Goal: Find specific page/section: Find specific page/section

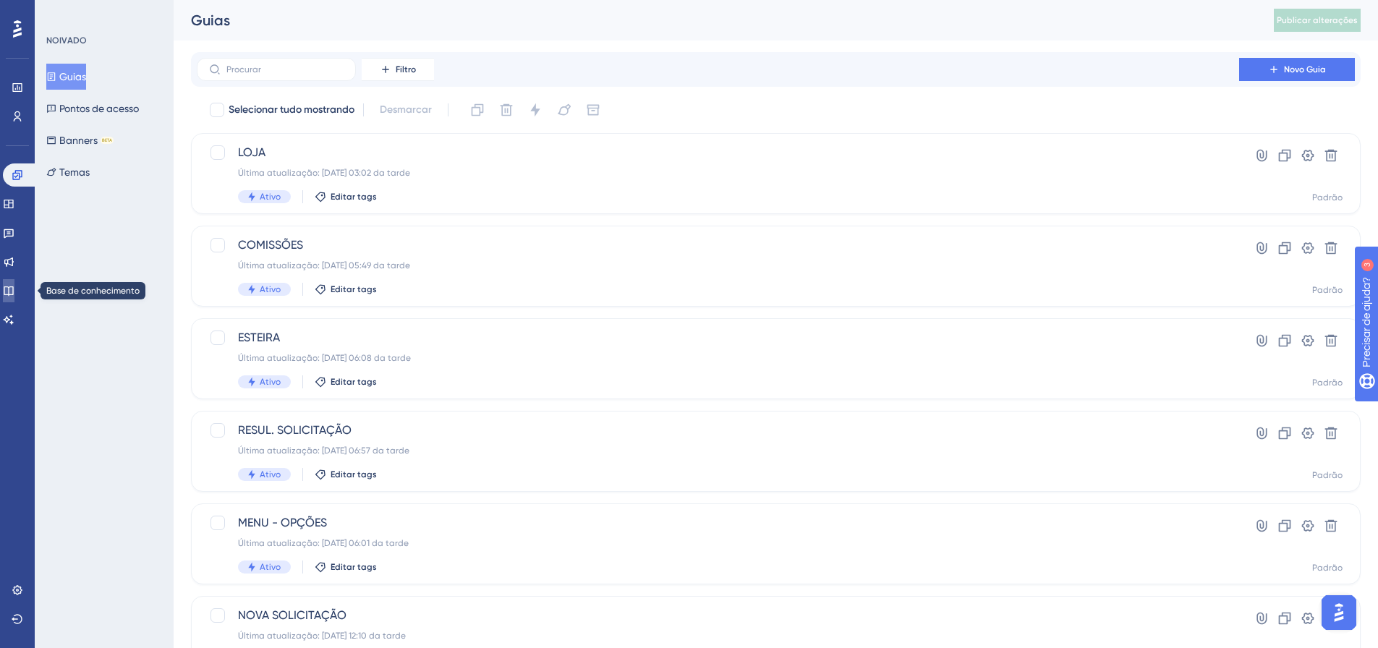
click at [12, 288] on icon at bounding box center [9, 291] width 12 height 12
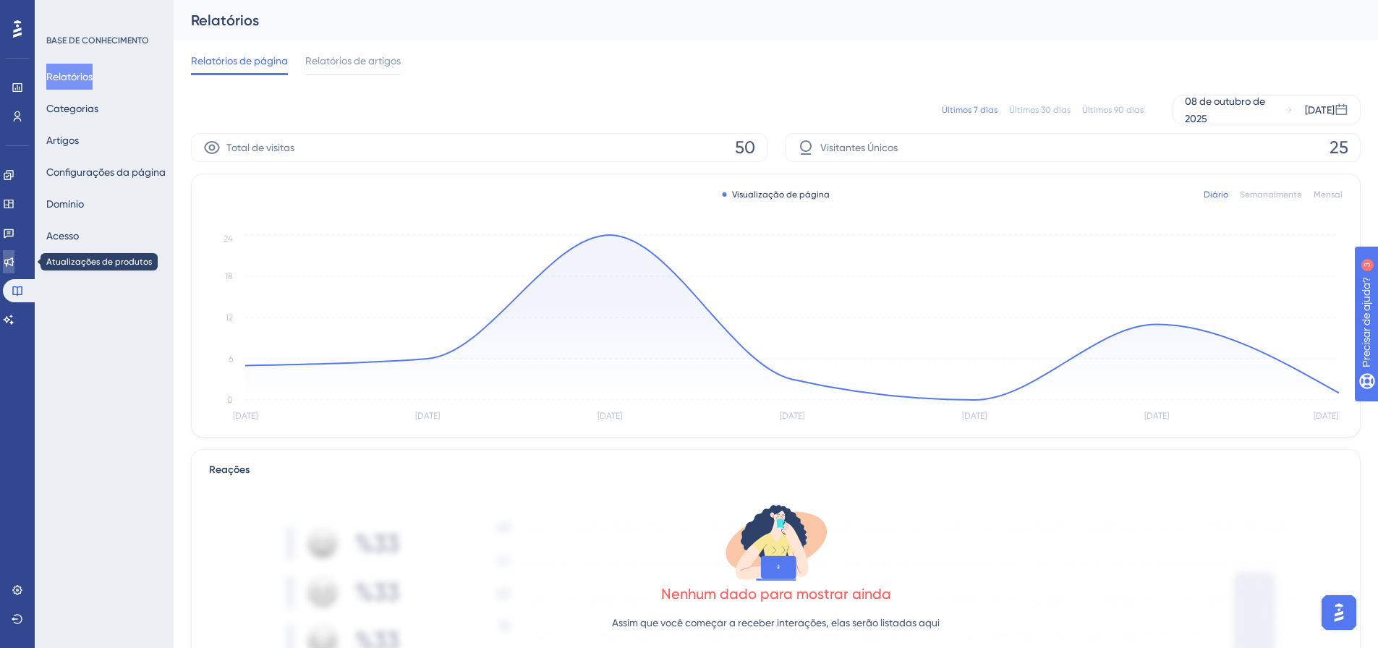
click at [14, 261] on link at bounding box center [9, 261] width 12 height 23
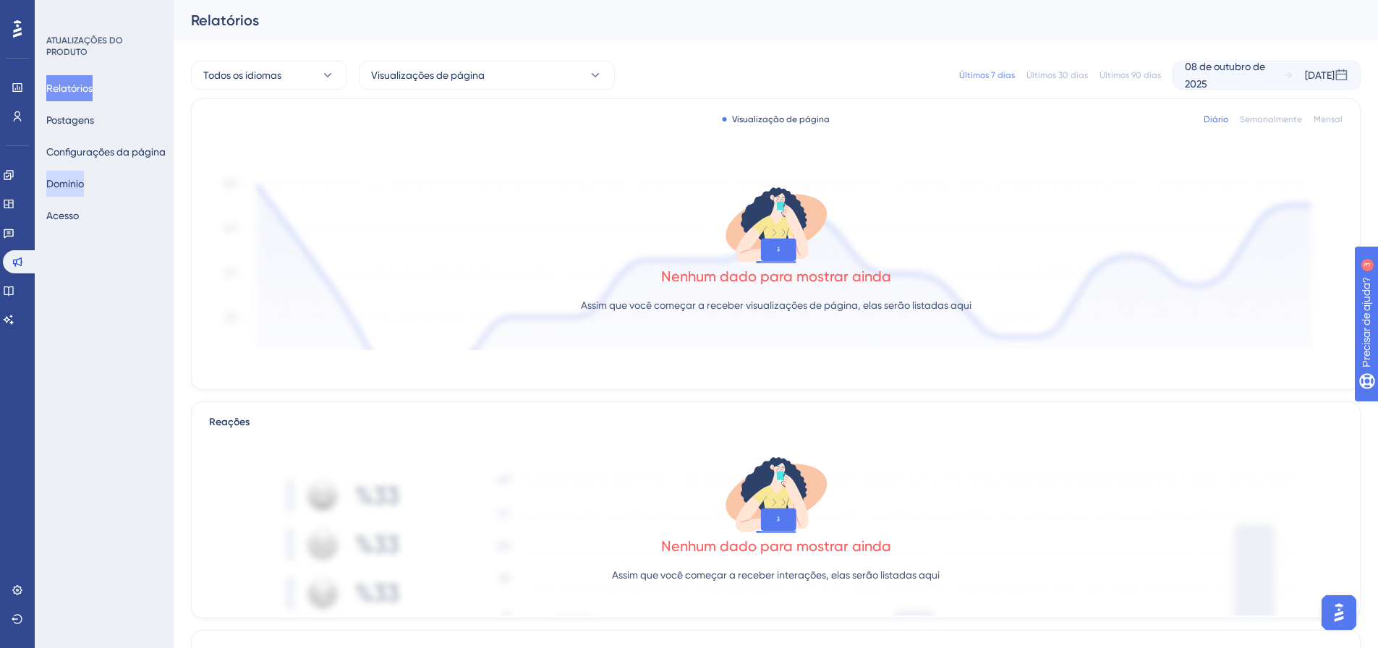
click at [77, 176] on font "Domínio" at bounding box center [65, 183] width 38 height 17
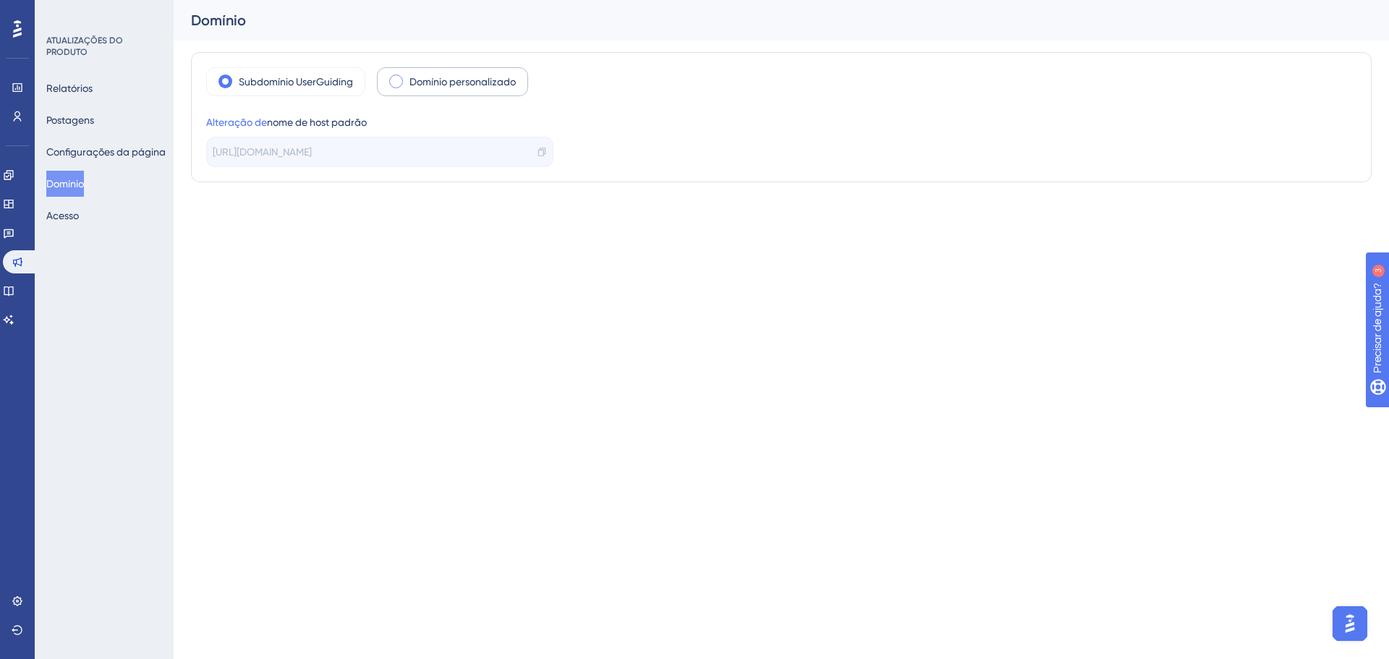
click at [403, 84] on span at bounding box center [396, 82] width 14 height 14
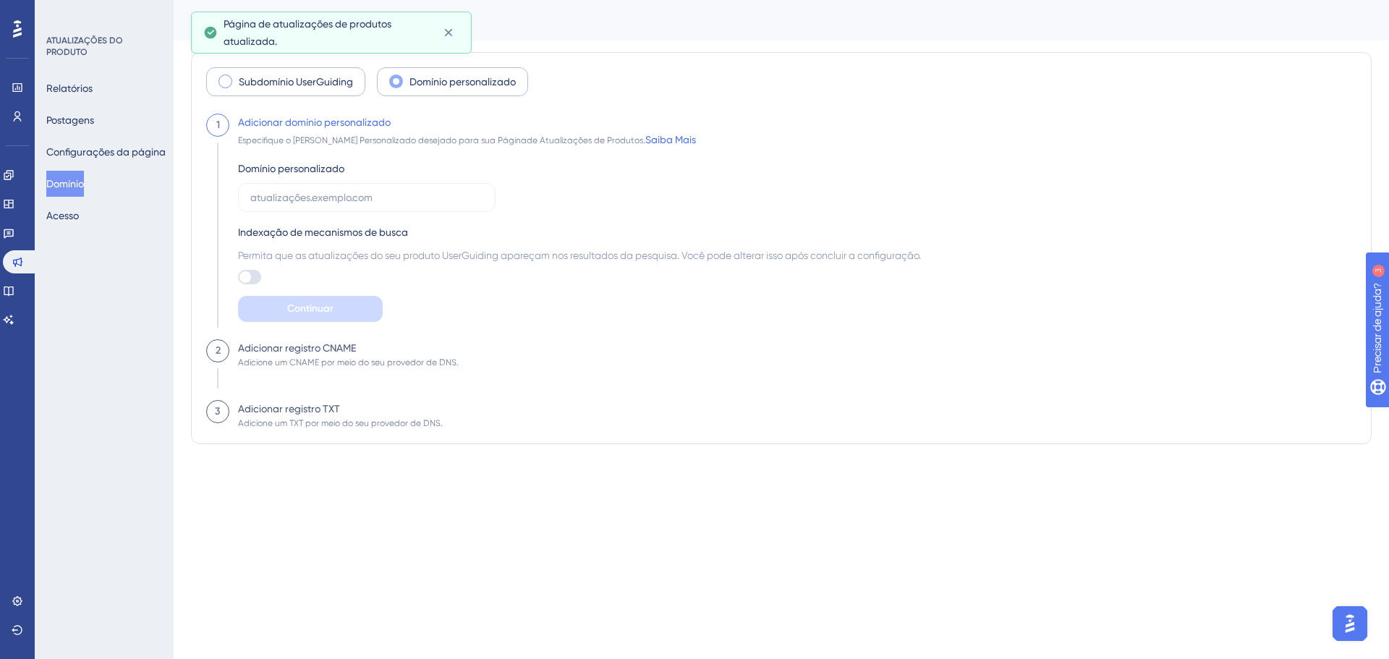
click at [278, 83] on font "Subdomínio UserGuiding" at bounding box center [296, 82] width 114 height 12
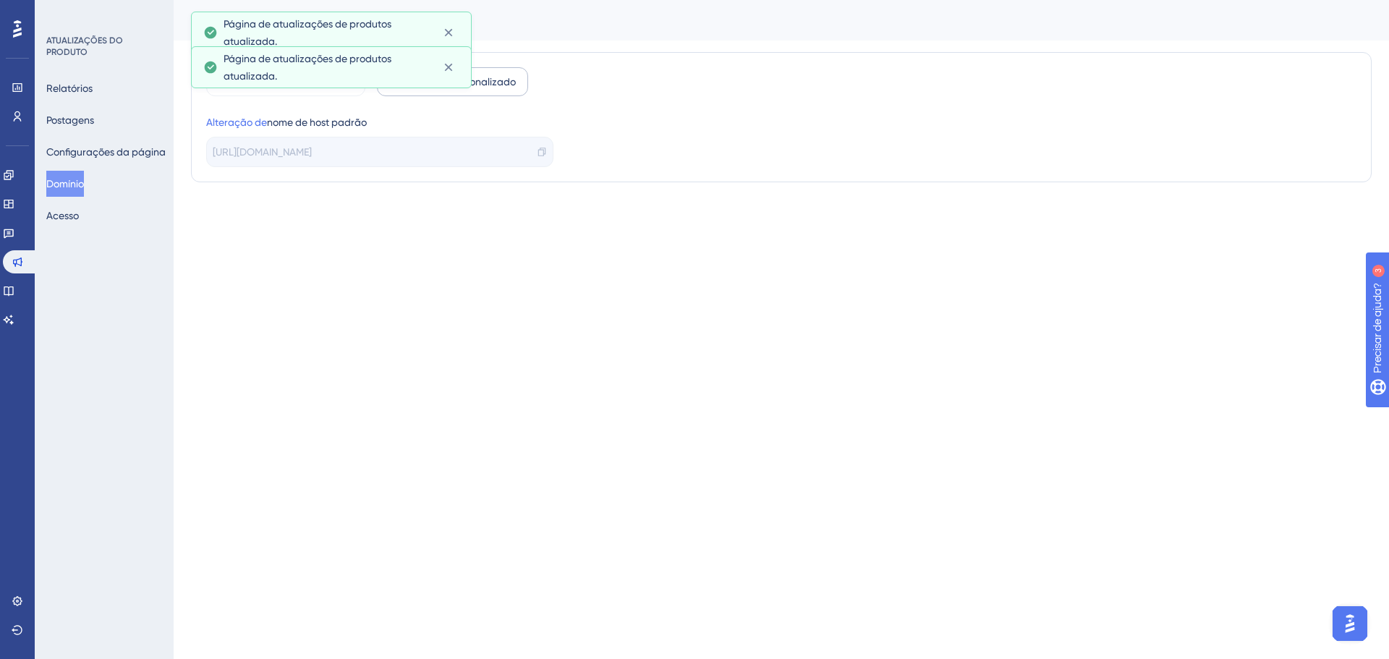
click at [510, 88] on label "Domínio personalizado" at bounding box center [462, 81] width 106 height 17
